Goal: Information Seeking & Learning: Learn about a topic

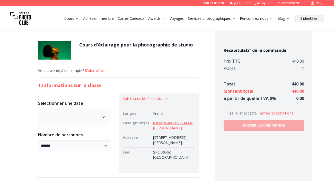
click at [67, 19] on link "Cours" at bounding box center [71, 18] width 15 height 5
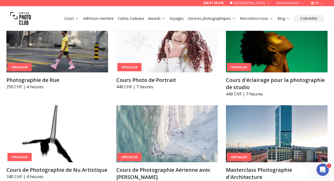
scroll to position [1085, 0]
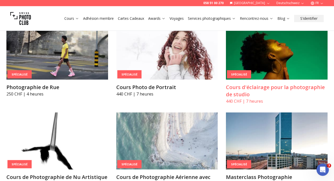
click at [285, 63] on img at bounding box center [277, 51] width 102 height 57
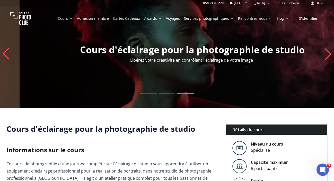
click at [76, 51] on p "Cours d'éclairage pour la photographie de studio" at bounding box center [192, 50] width 334 height 10
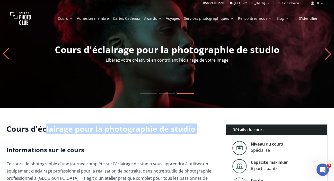
drag, startPoint x: 194, startPoint y: 134, endPoint x: 45, endPoint y: 127, distance: 148.7
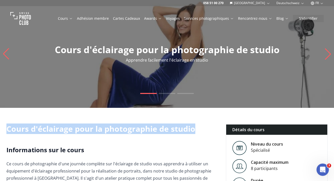
drag, startPoint x: 8, startPoint y: 129, endPoint x: 192, endPoint y: 126, distance: 184.1
click at [192, 126] on h1 "Cours d'éclairage pour la photographie de studio" at bounding box center [111, 128] width 211 height 9
copy h1 "Cours d'éclairage pour la photographie de studio"
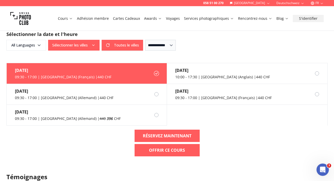
scroll to position [538, 0]
